Goal: Task Accomplishment & Management: Manage account settings

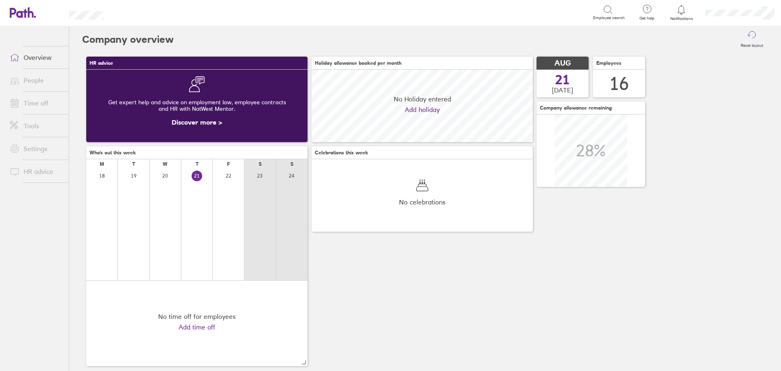
scroll to position [72, 221]
click at [48, 81] on link "People" at bounding box center [36, 80] width 66 height 16
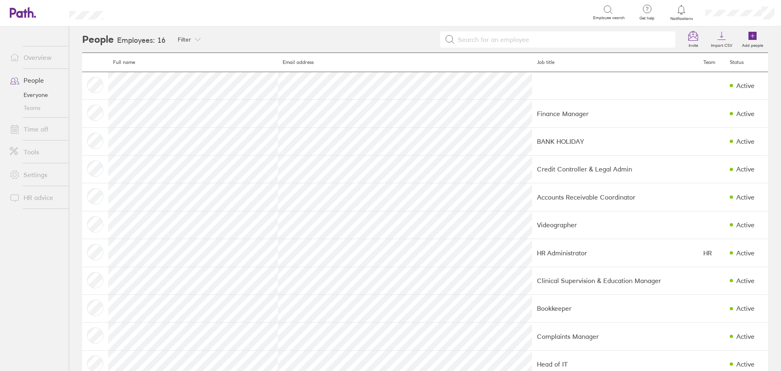
click at [34, 126] on link "Time off" at bounding box center [36, 129] width 66 height 16
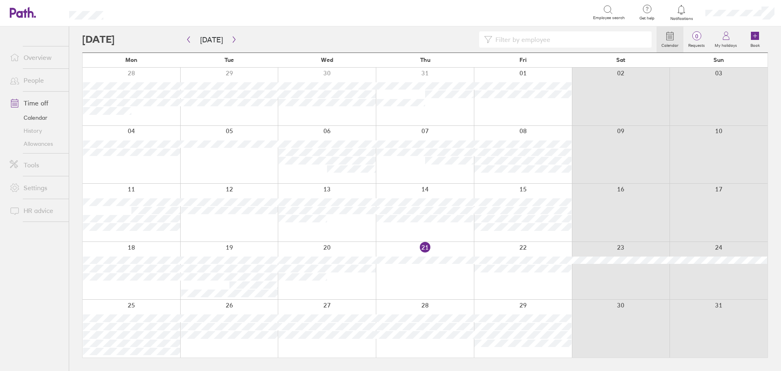
click at [524, 42] on input at bounding box center [569, 39] width 155 height 15
type input "[PERSON_NAME]"
click at [182, 41] on div "[PERSON_NAME]" at bounding box center [369, 39] width 575 height 16
click at [186, 38] on icon "button" at bounding box center [189, 39] width 6 height 7
click at [233, 35] on button "button" at bounding box center [234, 39] width 10 height 13
